Goal: Transaction & Acquisition: Purchase product/service

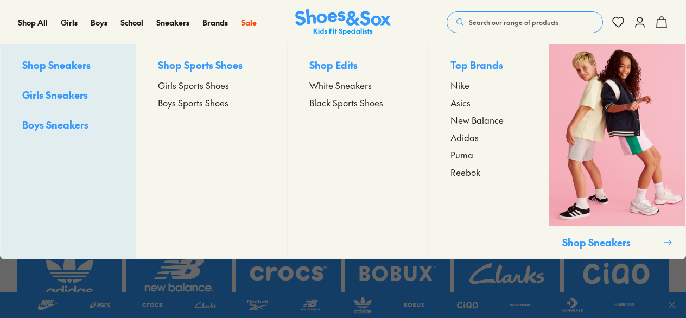
click at [191, 101] on span "Boys Sports Shoes" at bounding box center [193, 102] width 71 height 13
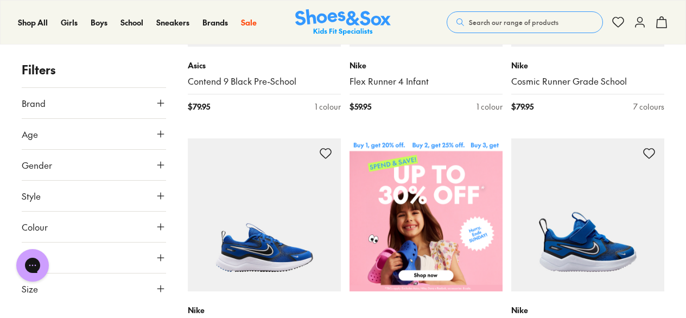
click at [129, 138] on button "Age" at bounding box center [94, 134] width 144 height 30
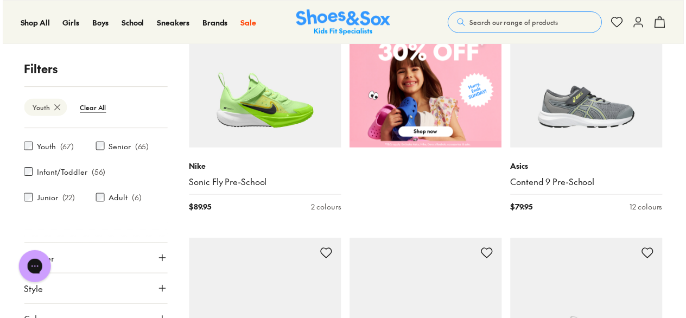
scroll to position [469, 0]
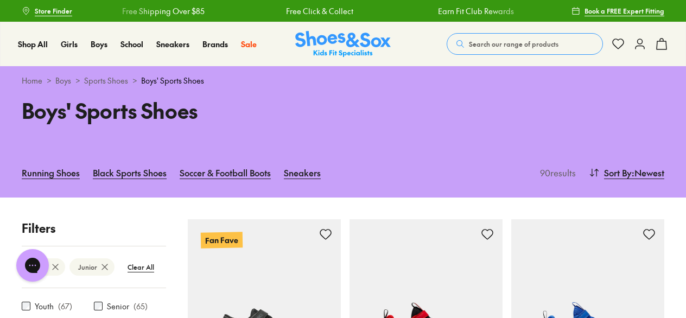
scroll to position [217, 0]
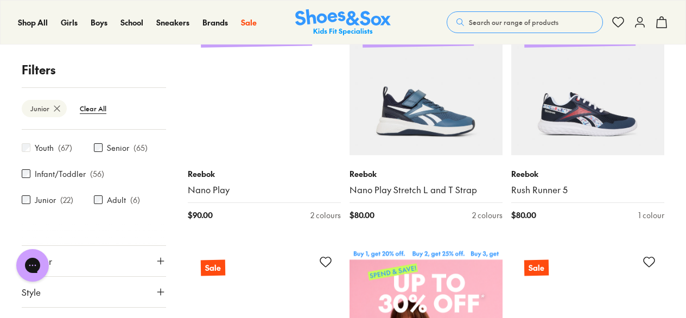
scroll to position [380, 0]
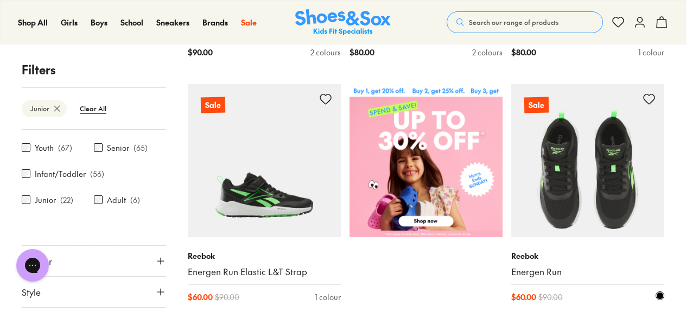
click at [635, 201] on img at bounding box center [588, 160] width 153 height 153
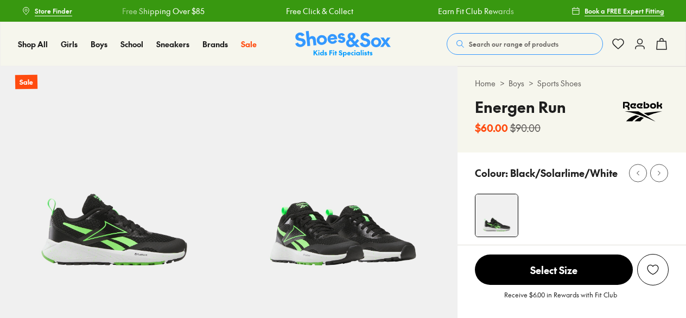
click at [330, 227] on img at bounding box center [343, 180] width 229 height 229
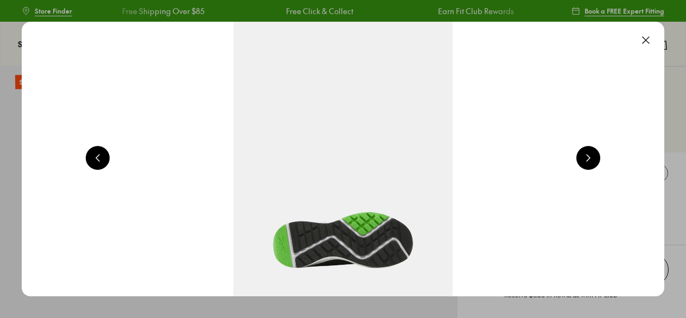
click at [594, 161] on button at bounding box center [589, 158] width 24 height 24
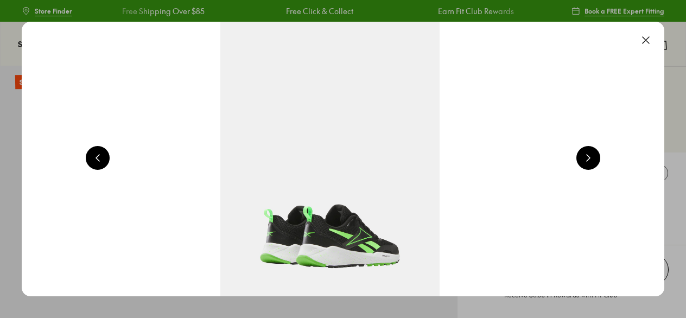
click at [594, 161] on button at bounding box center [589, 158] width 24 height 24
select select "*"
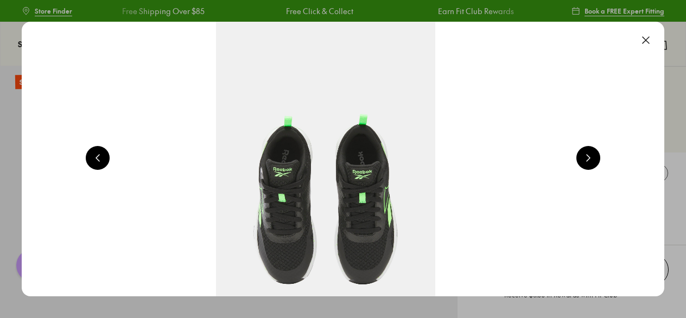
click at [650, 34] on button at bounding box center [646, 40] width 24 height 24
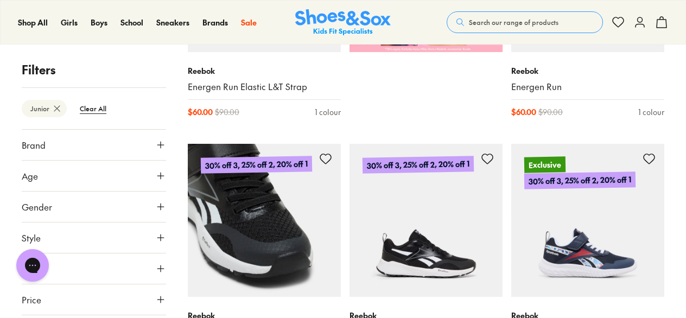
scroll to position [77, 0]
